Goal: Information Seeking & Learning: Find specific fact

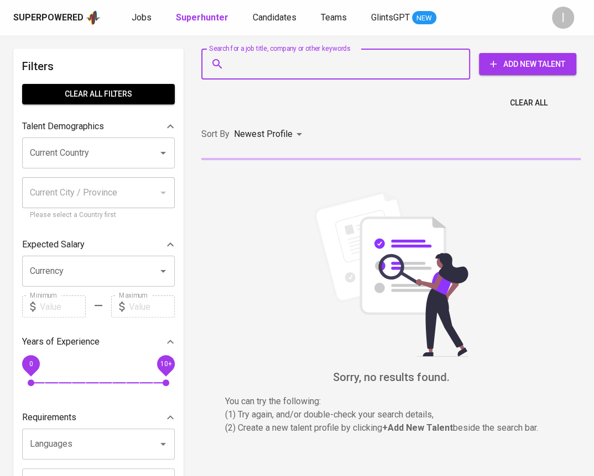
click at [290, 63] on input "Search for a job title, company or other keywords" at bounding box center [338, 64] width 220 height 21
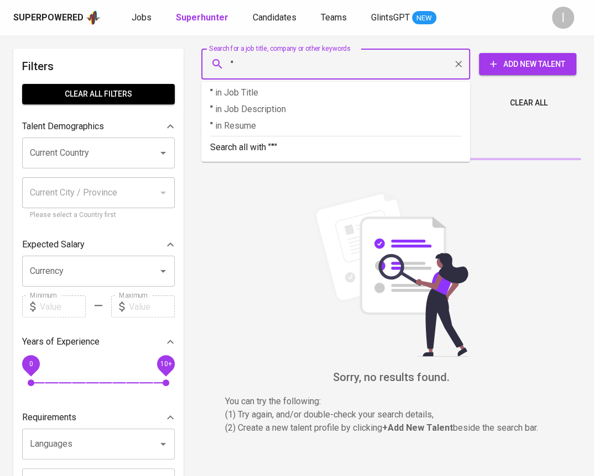
paste input "Tajira"
type input ""Tajira""
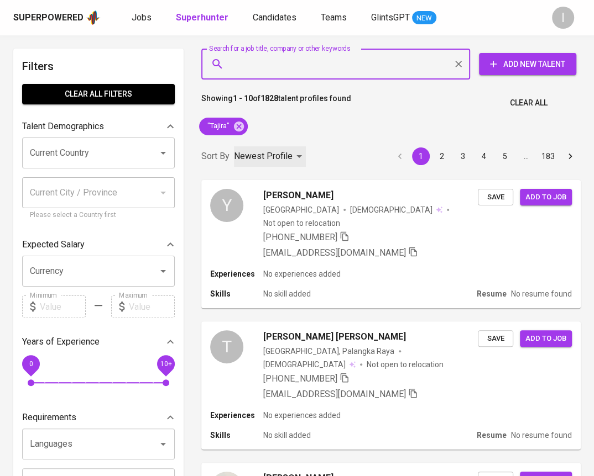
click at [292, 158] on div "Newest Profile" at bounding box center [270, 156] width 72 height 20
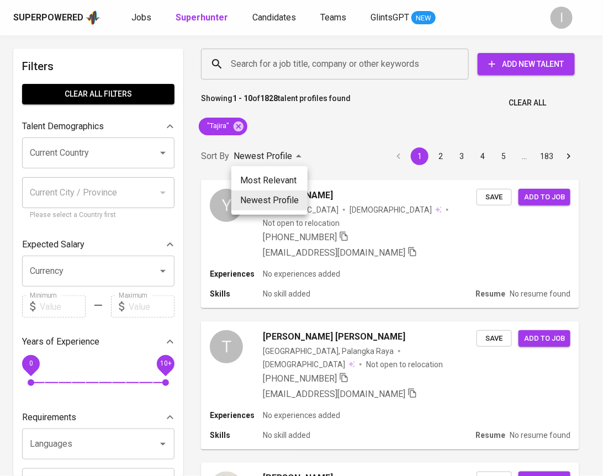
click at [283, 178] on li "Most Relevant" at bounding box center [270, 181] width 76 height 20
type input "MOST_RELEVANT"
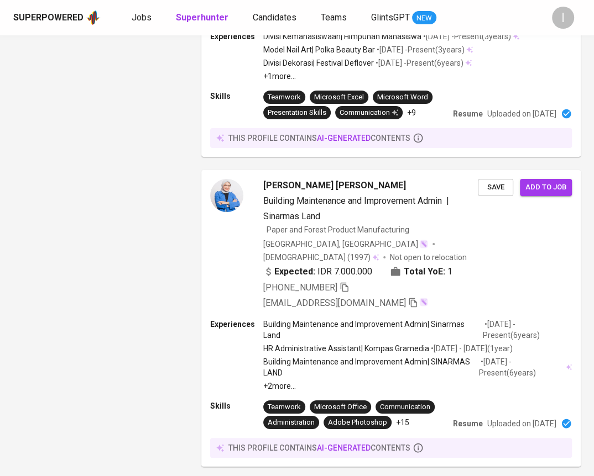
scroll to position [53, 0]
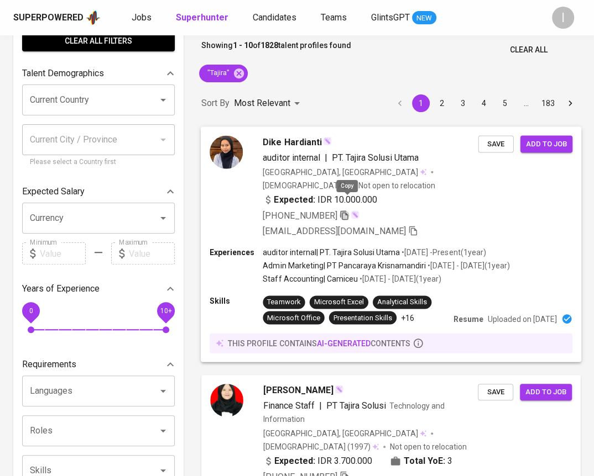
click at [346, 210] on icon "button" at bounding box center [344, 215] width 10 height 10
click at [349, 210] on icon "button" at bounding box center [344, 215] width 10 height 10
click at [240, 73] on icon at bounding box center [239, 73] width 10 height 10
click at [302, 60] on p "Showing 1 - 10 of 1828 talent profiles found" at bounding box center [276, 50] width 150 height 20
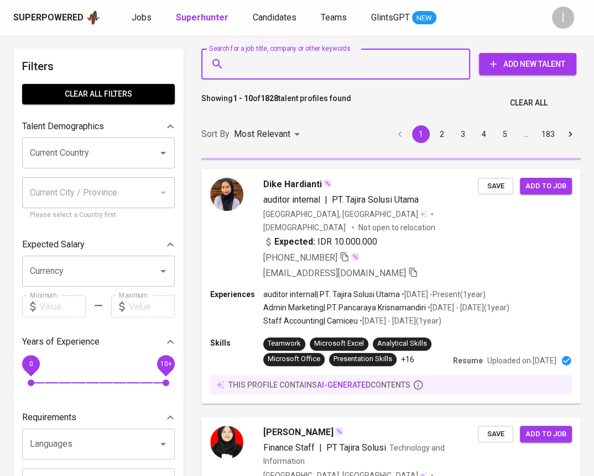
click at [302, 62] on input "Search for a job title, company or other keywords" at bounding box center [338, 64] width 220 height 21
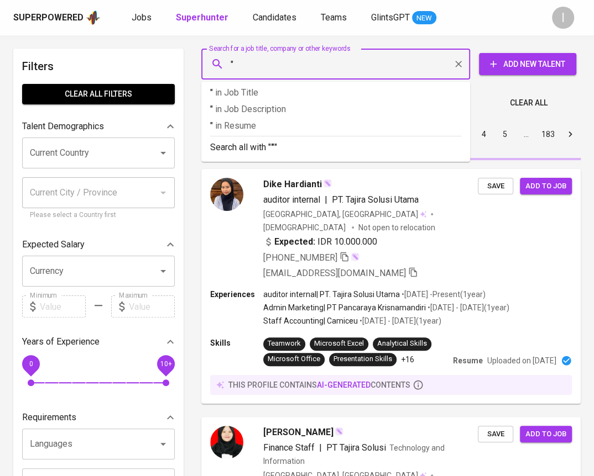
paste input "JIANG FAH INDONESIA"
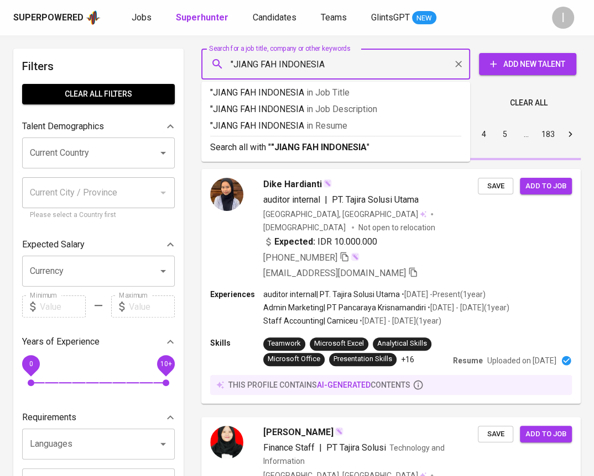
type input ""[PERSON_NAME] INDONESIA""
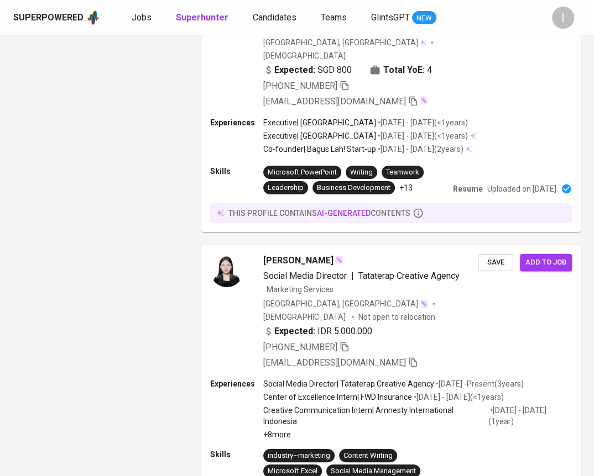
scroll to position [352, 0]
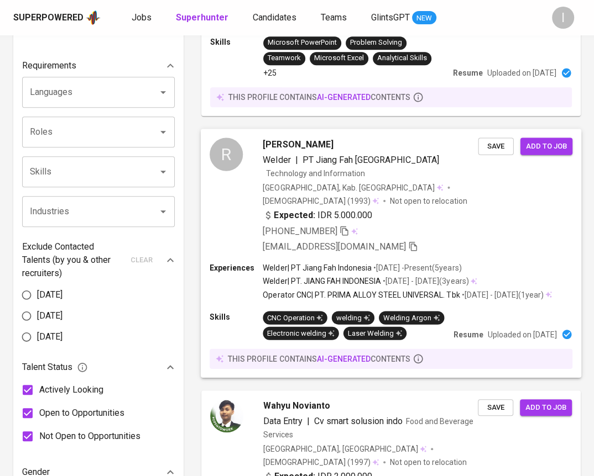
click at [348, 226] on icon "button" at bounding box center [344, 230] width 8 height 9
